Goal: Transaction & Acquisition: Purchase product/service

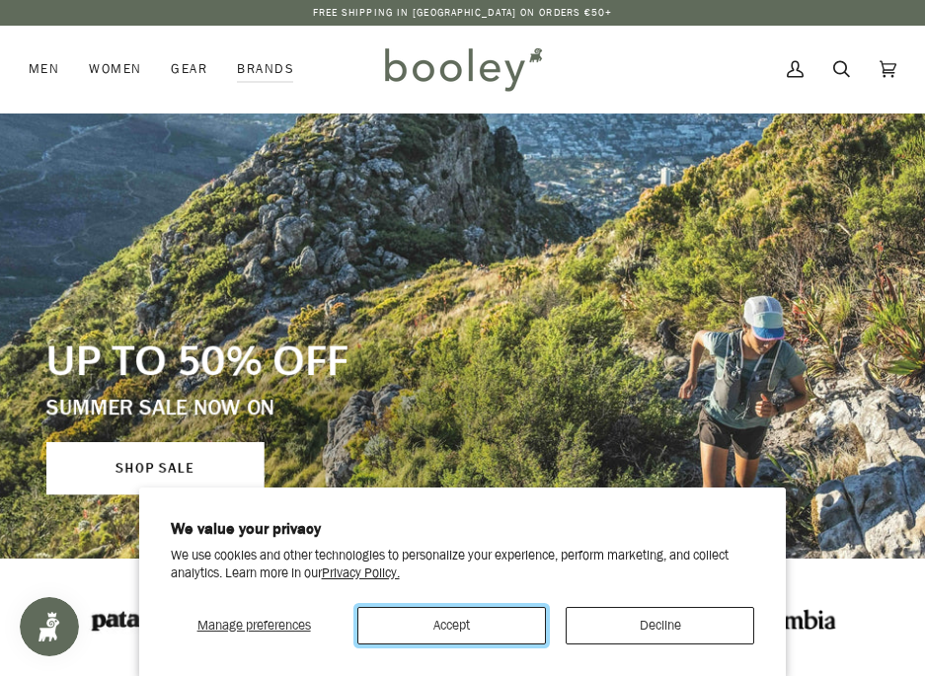
click at [470, 629] on button "Accept" at bounding box center [451, 626] width 189 height 38
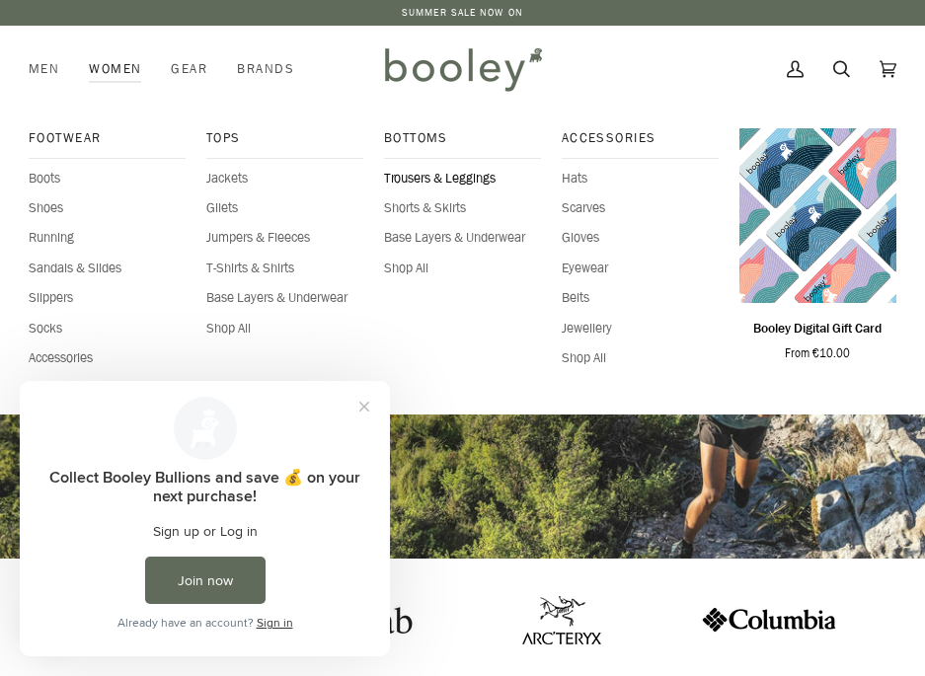
click at [414, 182] on span "Trousers & Leggings" at bounding box center [463, 179] width 158 height 20
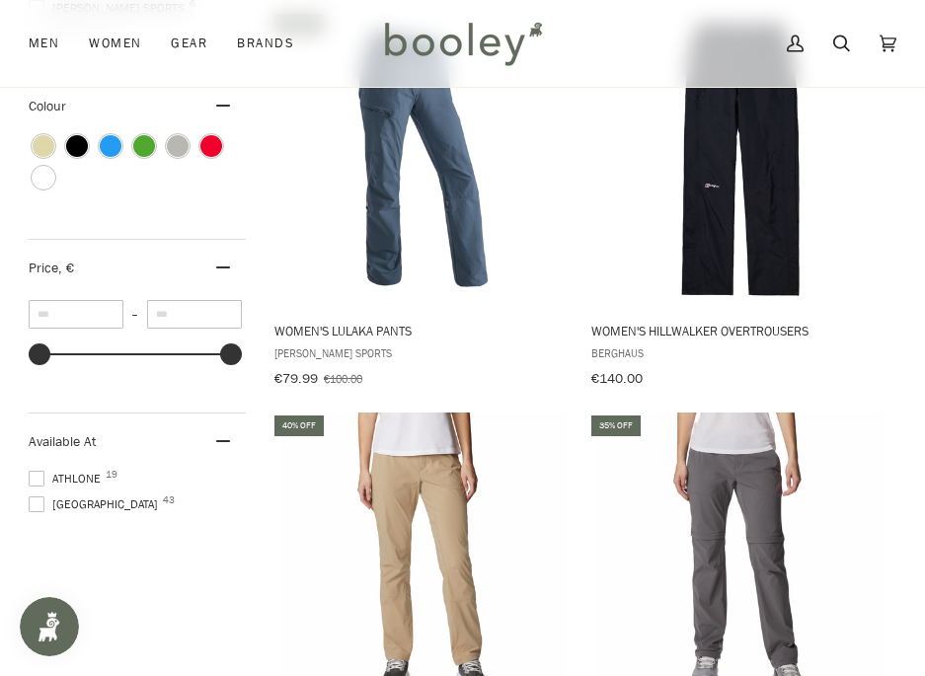
scroll to position [1118, 0]
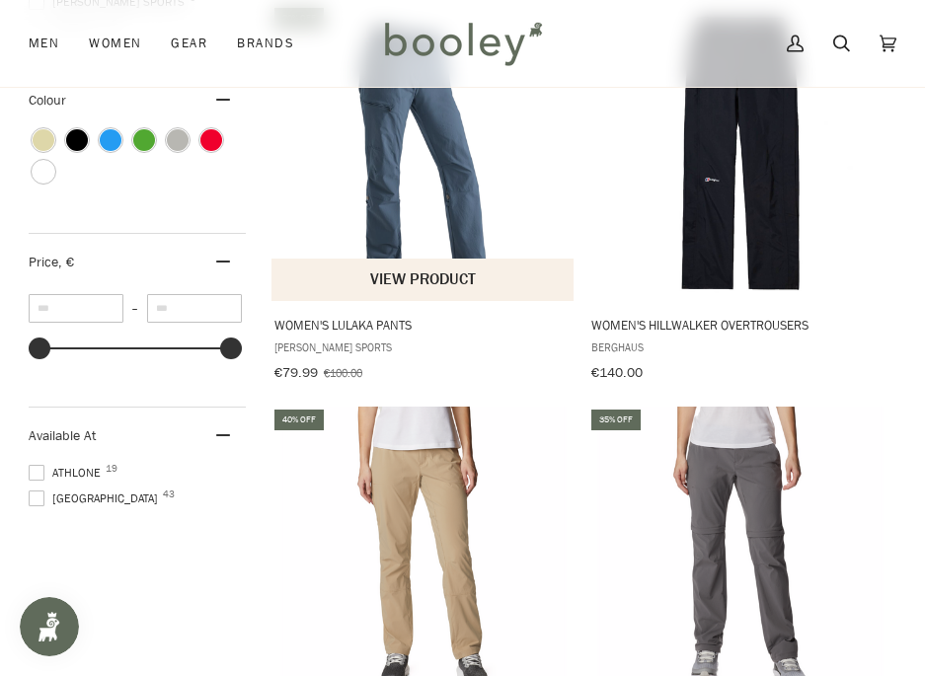
click at [300, 316] on span "Women's Lulaka Pants" at bounding box center [424, 325] width 298 height 18
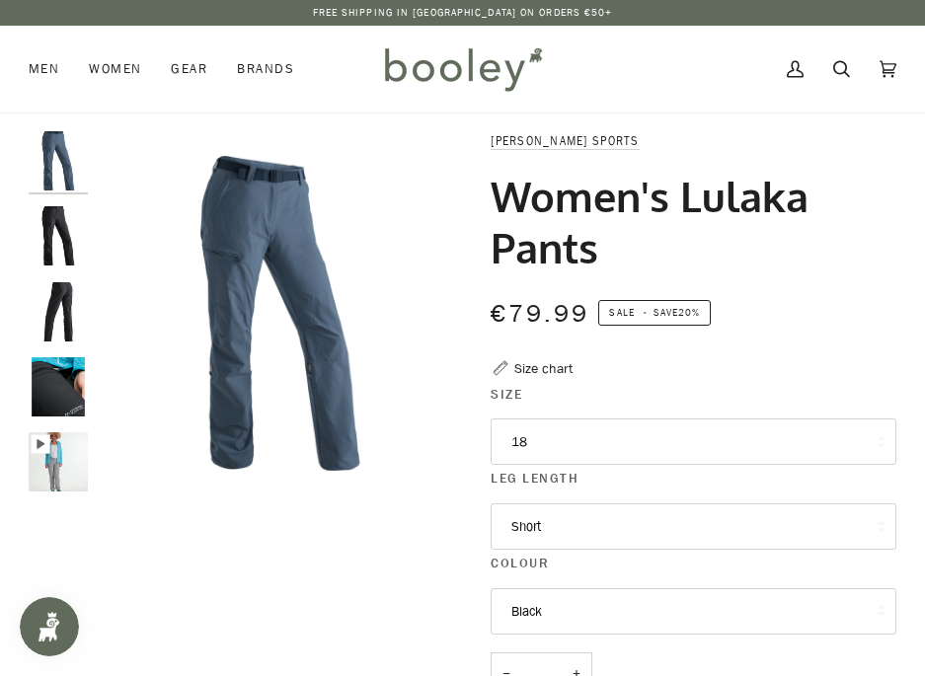
click at [912, 255] on div "Zoom Zoom" at bounding box center [462, 638] width 925 height 1014
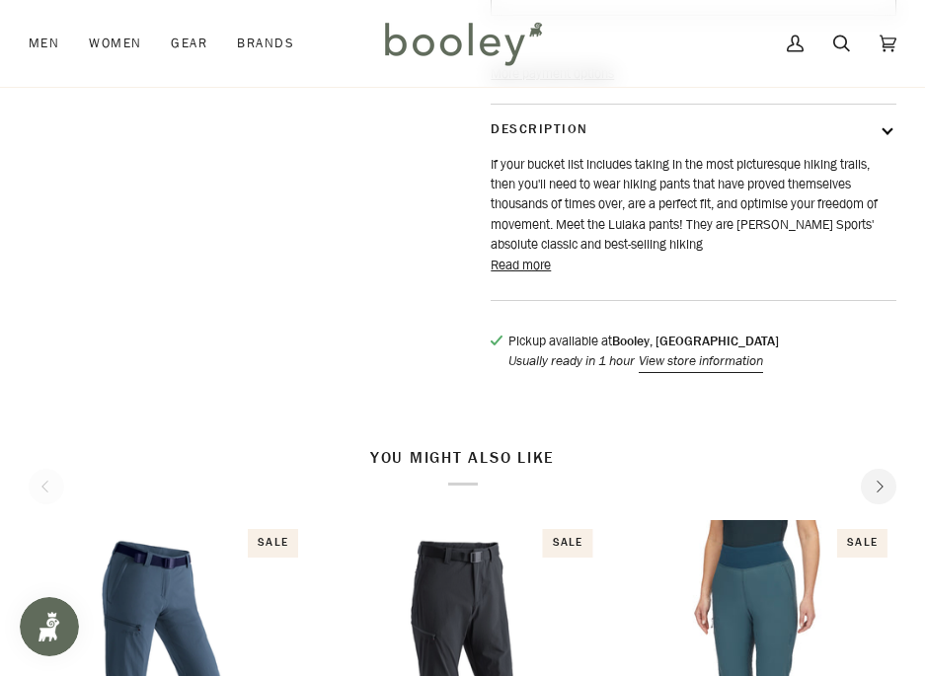
scroll to position [765, 0]
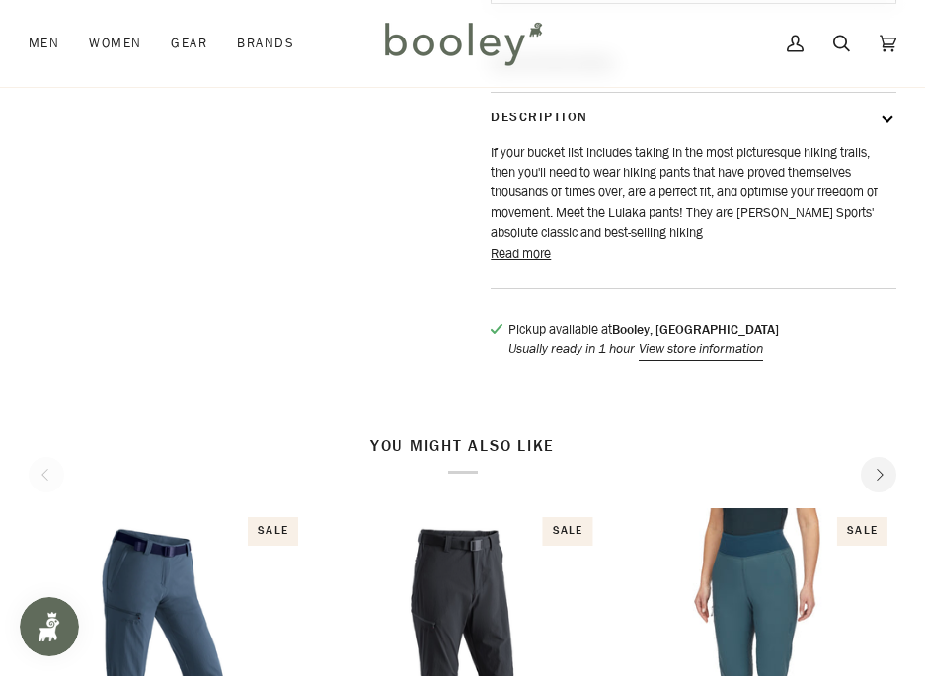
click at [513, 264] on button "Read more" at bounding box center [521, 254] width 60 height 20
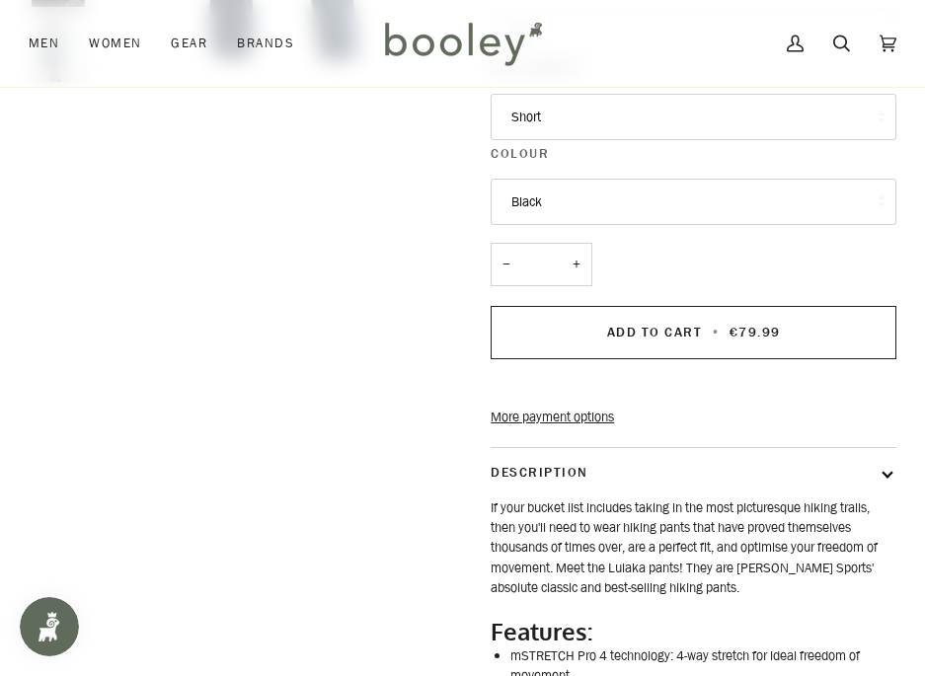
scroll to position [0, 0]
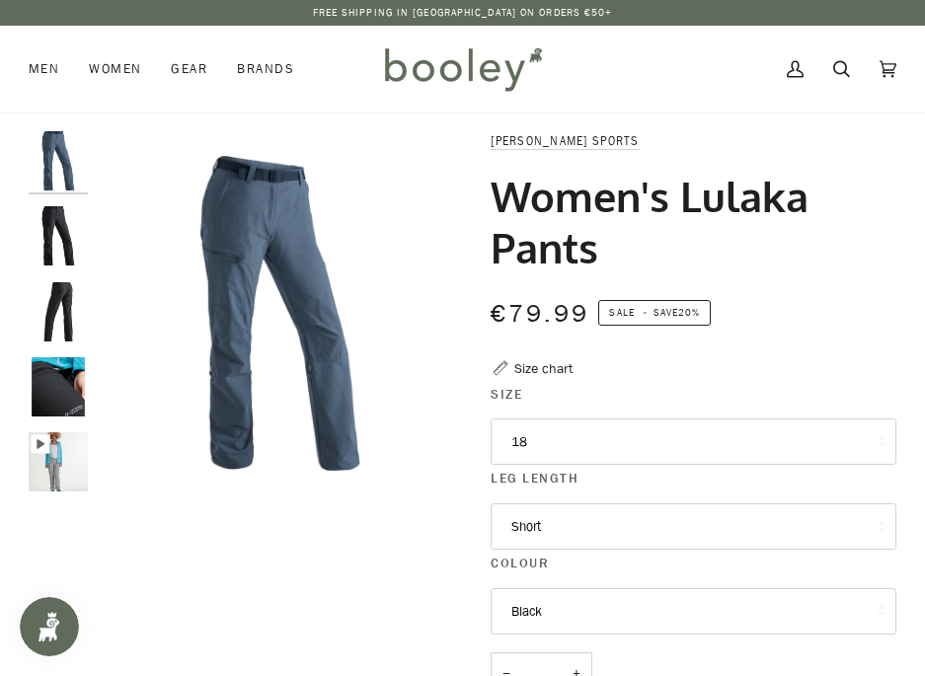
click at [540, 374] on div "Size chart" at bounding box center [544, 368] width 58 height 21
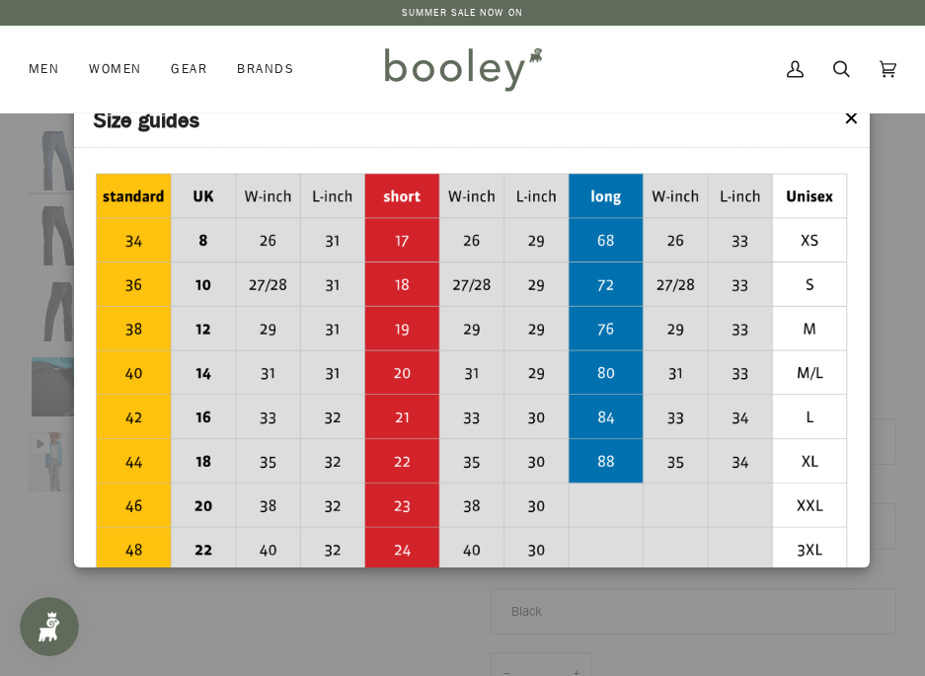
scroll to position [325, 0]
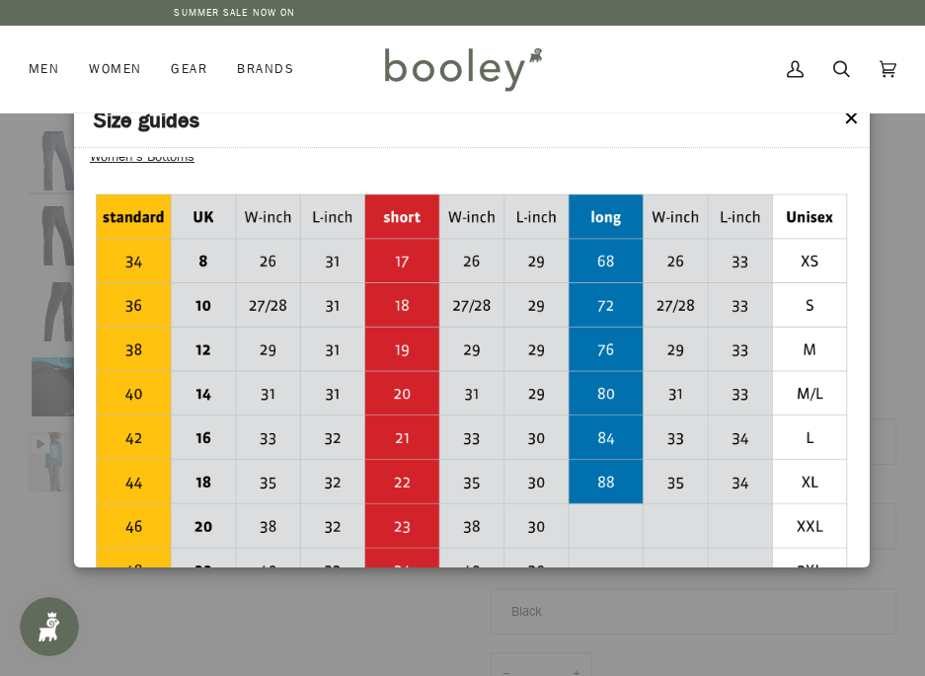
click at [849, 123] on button "✕" at bounding box center [851, 120] width 17 height 30
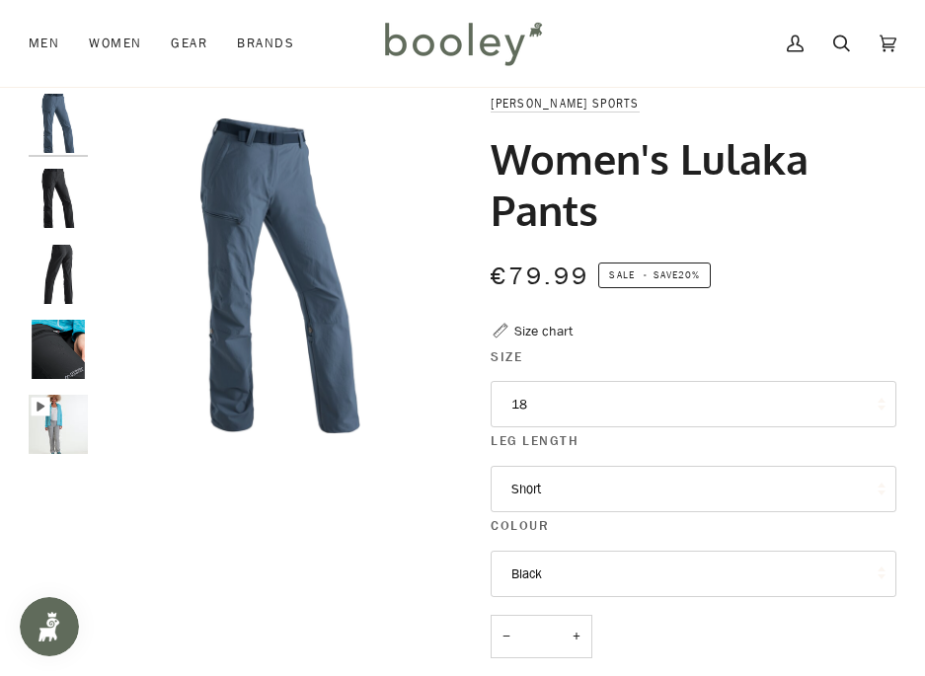
scroll to position [43, 0]
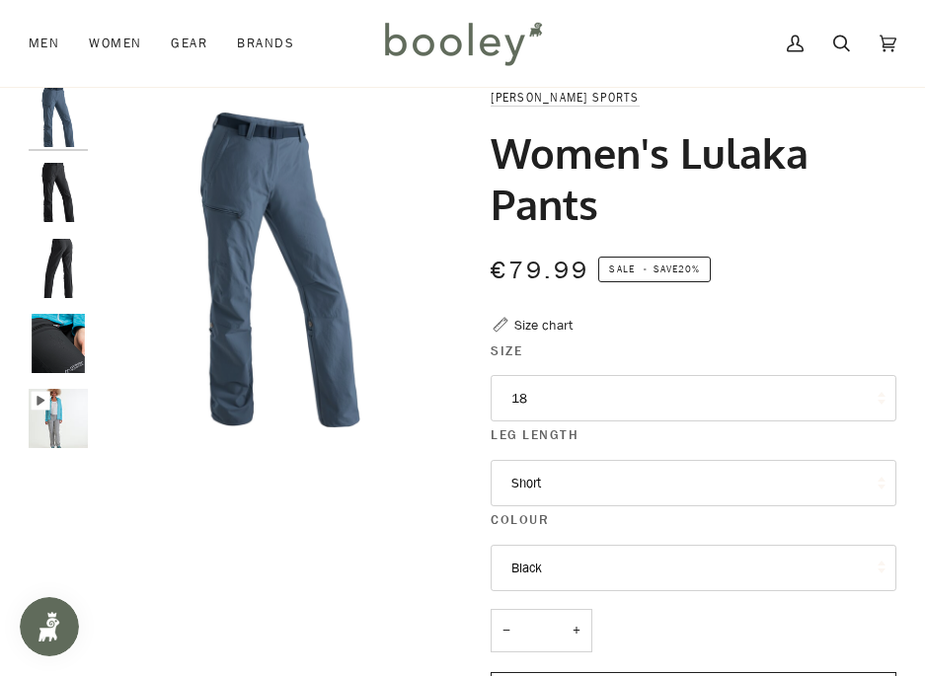
click at [853, 397] on button "18" at bounding box center [694, 398] width 406 height 47
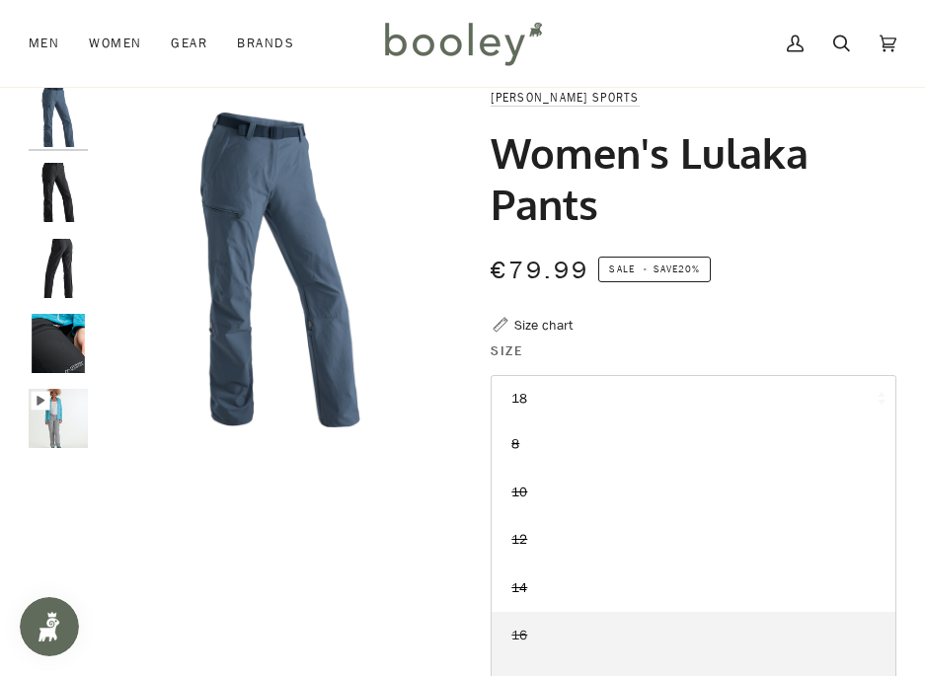
scroll to position [38, 0]
